Goal: Task Accomplishment & Management: Complete application form

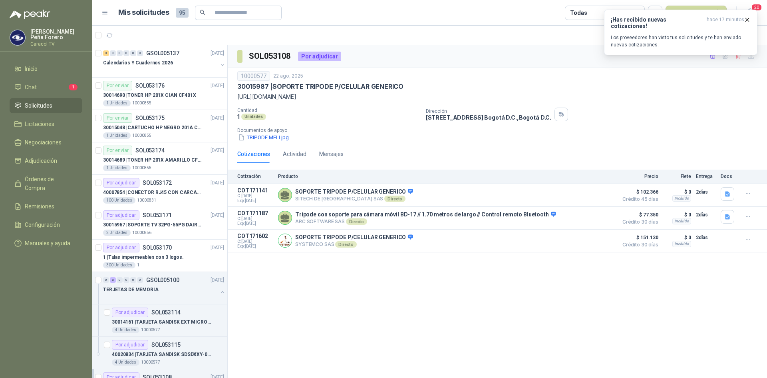
scroll to position [120, 0]
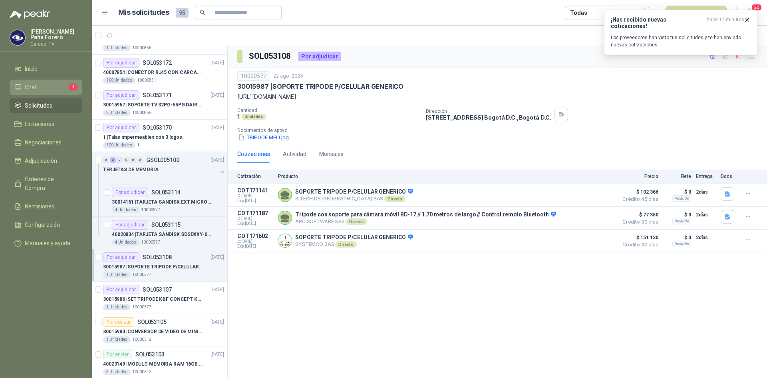
click at [69, 82] on link "Chat 1" at bounding box center [46, 87] width 73 height 15
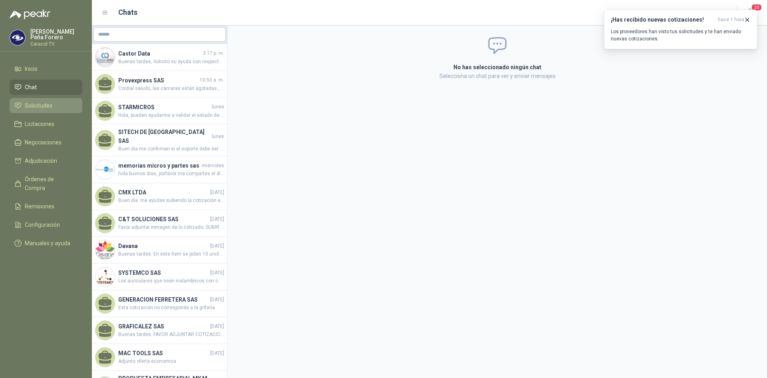
click at [33, 99] on link "Solicitudes" at bounding box center [46, 105] width 73 height 15
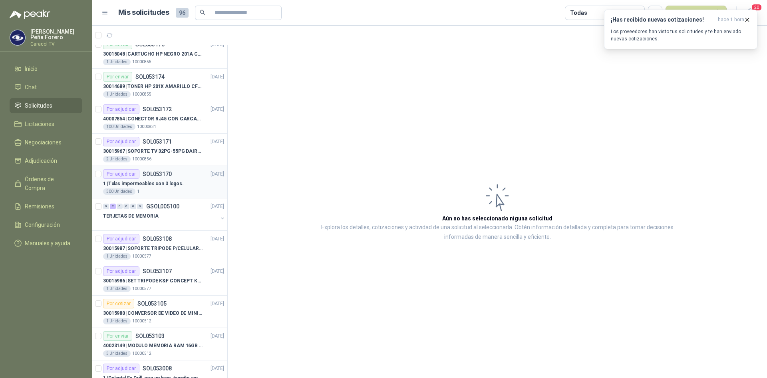
scroll to position [120, 0]
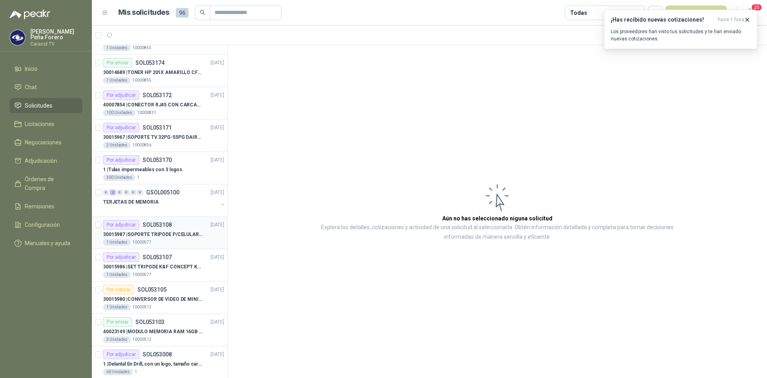
click at [176, 231] on p "30015987 | SOPORTE TRIPODE P/CELULAR GENERICO" at bounding box center [152, 235] width 99 height 8
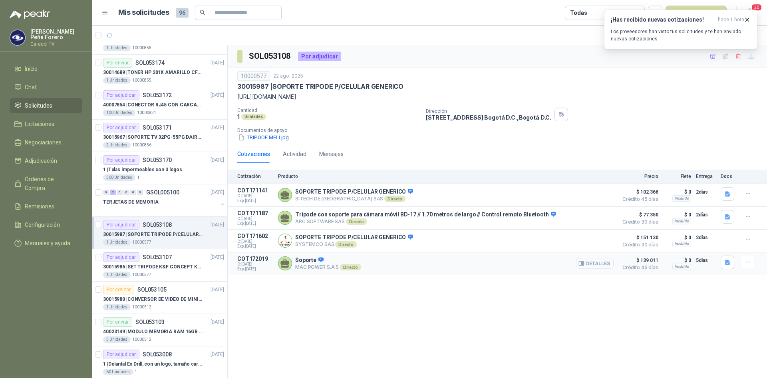
click at [602, 263] on button "Detalles" at bounding box center [595, 263] width 38 height 11
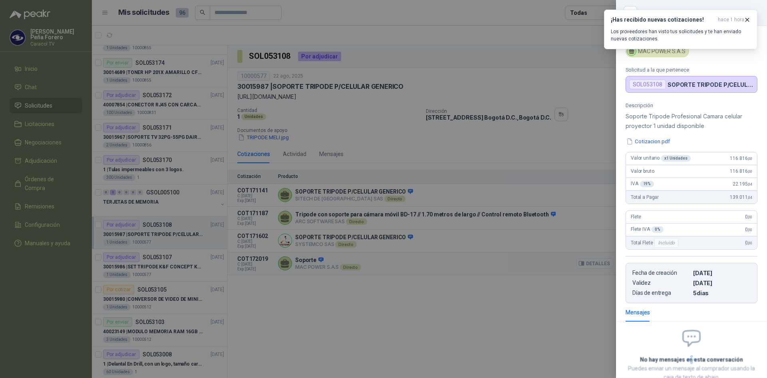
scroll to position [54, 0]
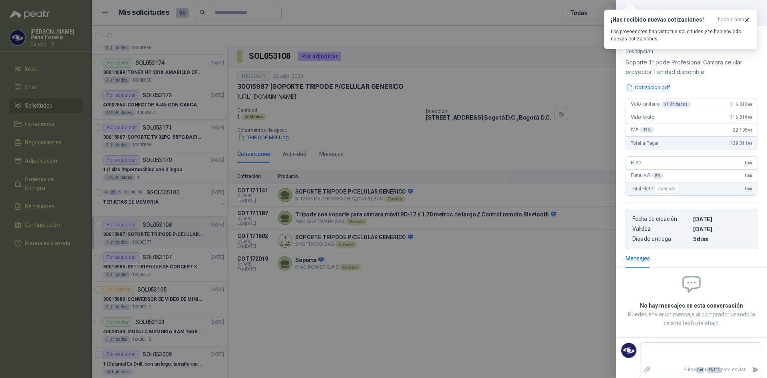
click at [666, 88] on button "Cotizacion.pdf" at bounding box center [648, 87] width 45 height 8
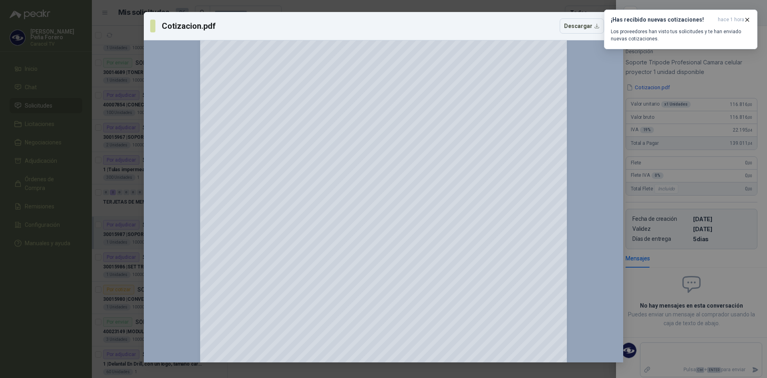
scroll to position [0, 0]
click at [749, 20] on icon "button" at bounding box center [747, 19] width 7 height 7
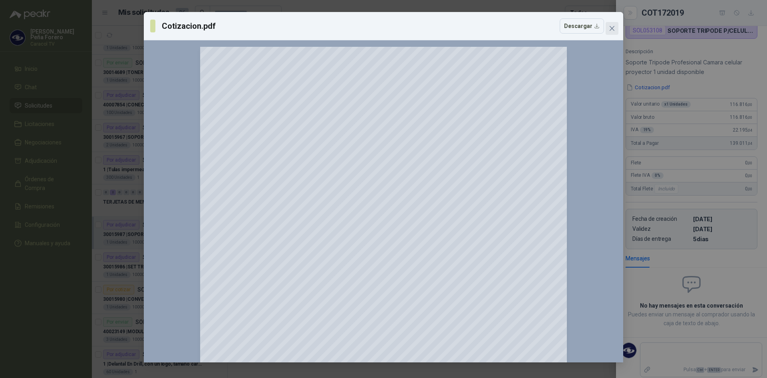
click at [611, 26] on icon "close" at bounding box center [612, 28] width 6 height 6
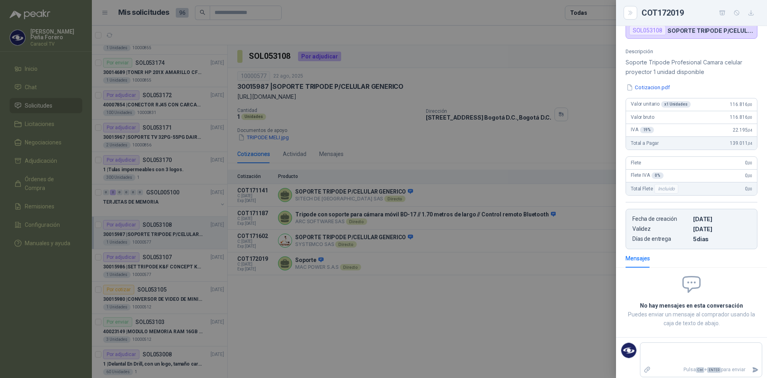
click at [530, 283] on div at bounding box center [383, 189] width 767 height 378
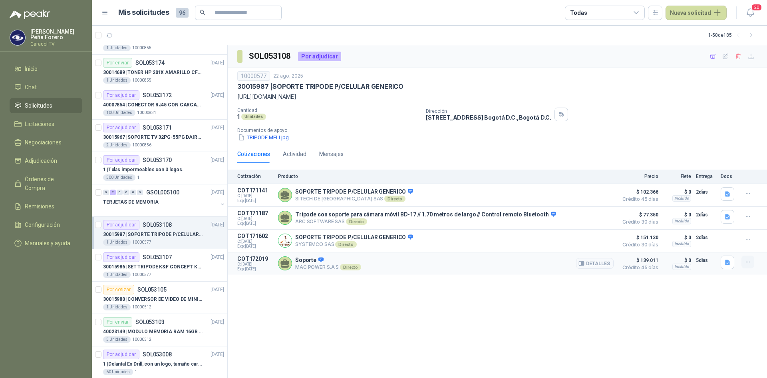
click at [752, 263] on button "button" at bounding box center [748, 261] width 13 height 13
click at [733, 246] on button "Ignorar" at bounding box center [732, 245] width 64 height 13
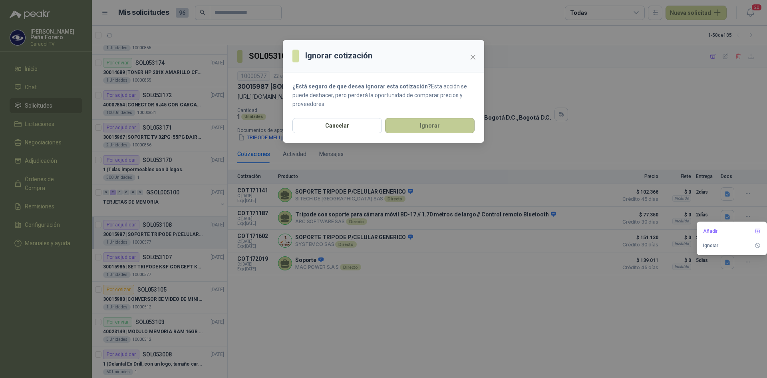
click at [442, 127] on button "Ignorar" at bounding box center [430, 125] width 90 height 15
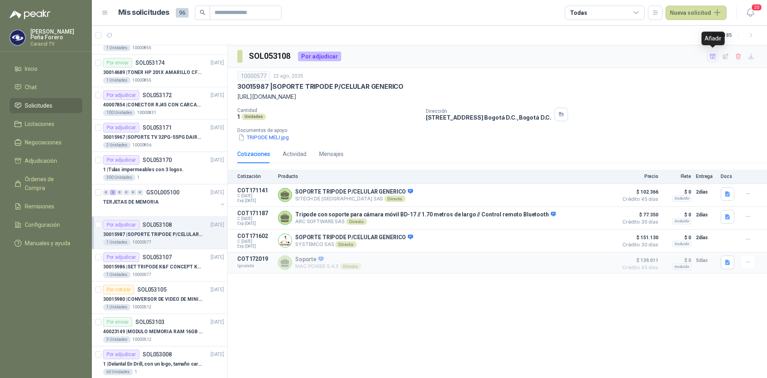
click at [710, 58] on icon "button" at bounding box center [713, 56] width 7 height 7
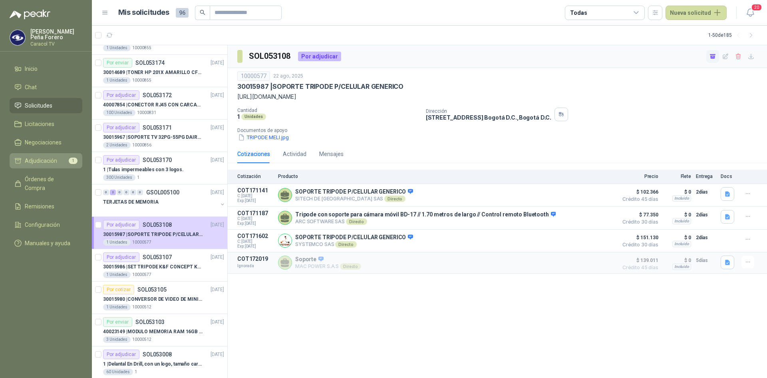
click at [47, 156] on span "Adjudicación" at bounding box center [41, 160] width 32 height 9
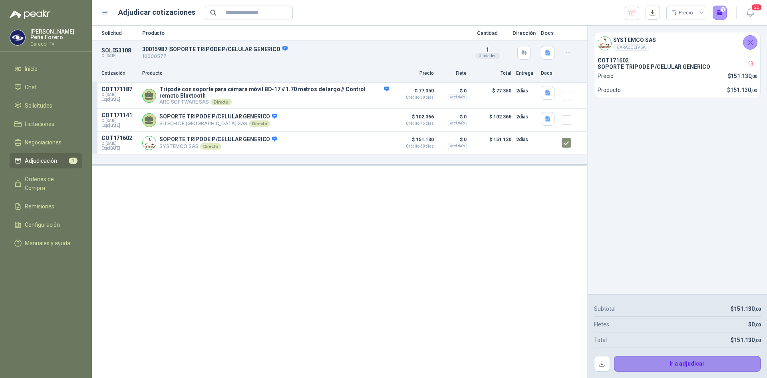
click at [671, 360] on button "Ir a adjudicar" at bounding box center [687, 364] width 147 height 16
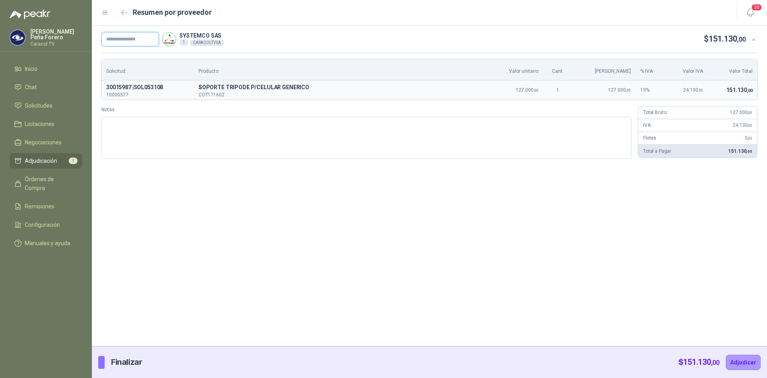
click at [135, 36] on input "text" at bounding box center [130, 39] width 58 height 14
paste input "**********"
type input "**********"
click at [746, 363] on button "Adjudicar" at bounding box center [743, 361] width 35 height 15
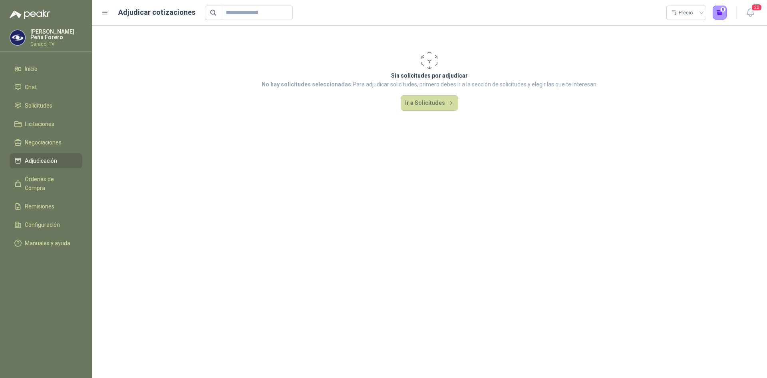
click at [46, 163] on span "Adjudicación" at bounding box center [41, 160] width 32 height 9
